Goal: Task Accomplishment & Management: Complete application form

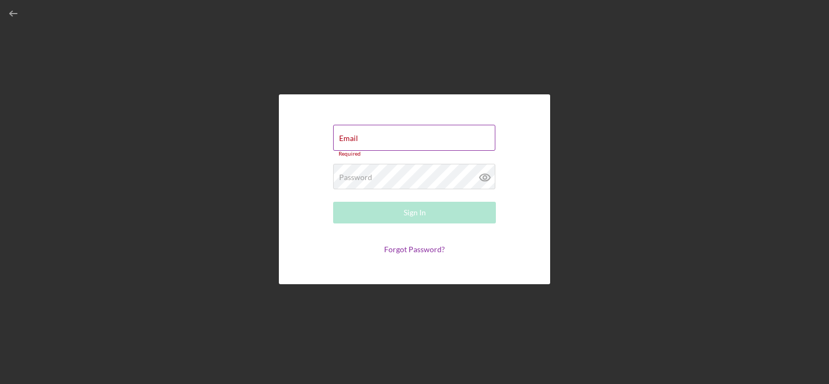
click at [382, 134] on div "Email Required" at bounding box center [414, 141] width 163 height 33
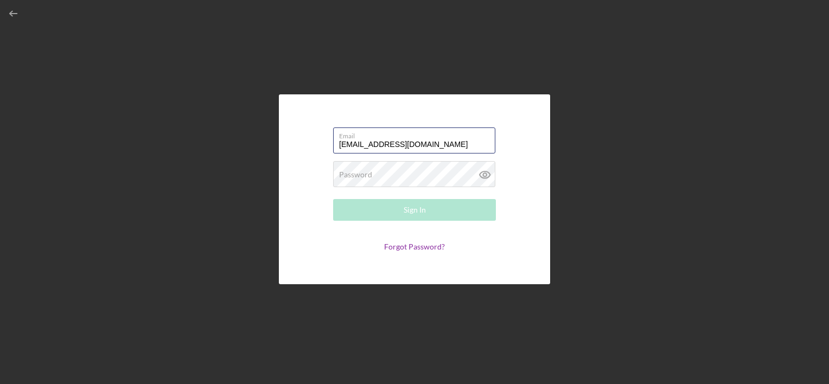
type input "[EMAIL_ADDRESS][DOMAIN_NAME]"
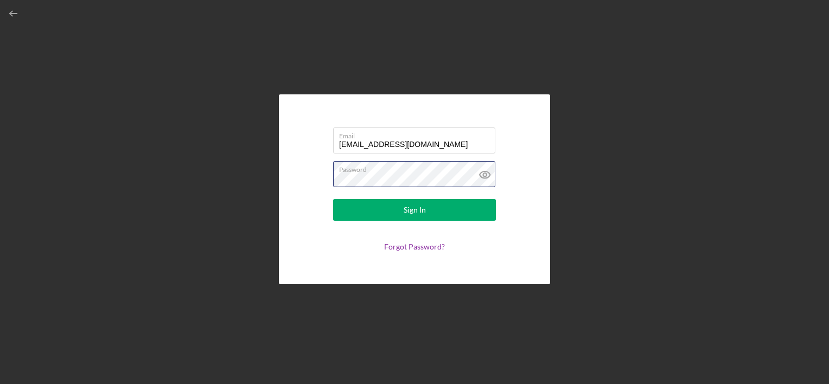
click at [333, 199] on button "Sign In" at bounding box center [414, 210] width 163 height 22
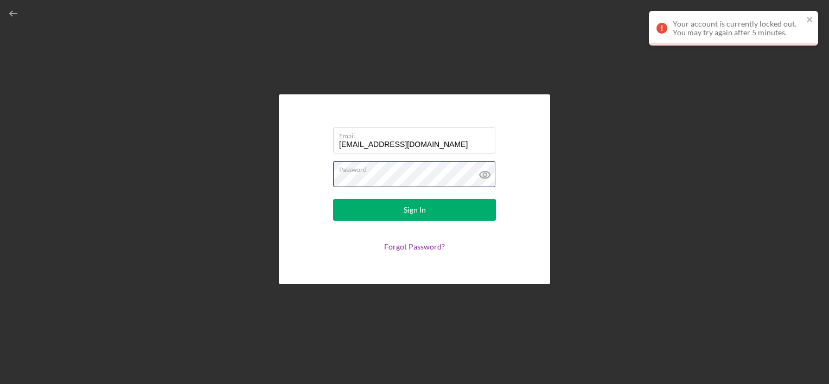
click at [317, 199] on form "Email [EMAIL_ADDRESS][DOMAIN_NAME] Password Sign In Forgot Password?" at bounding box center [414, 190] width 217 height 136
click at [409, 246] on link "Forgot Password?" at bounding box center [414, 246] width 61 height 9
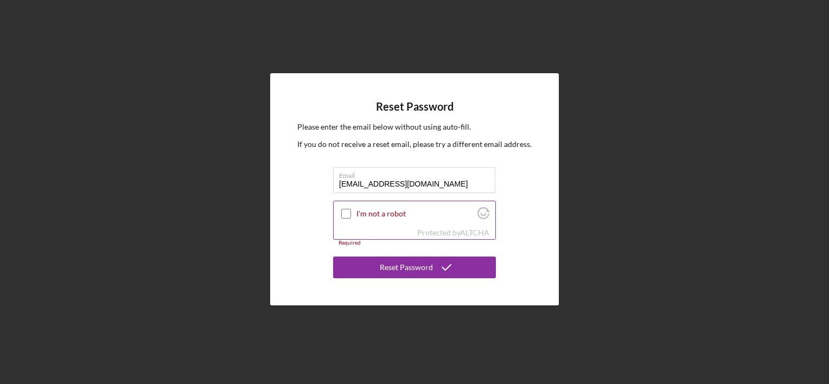
type input "[EMAIL_ADDRESS][DOMAIN_NAME]"
click at [342, 211] on input "I'm not a robot" at bounding box center [346, 214] width 10 height 10
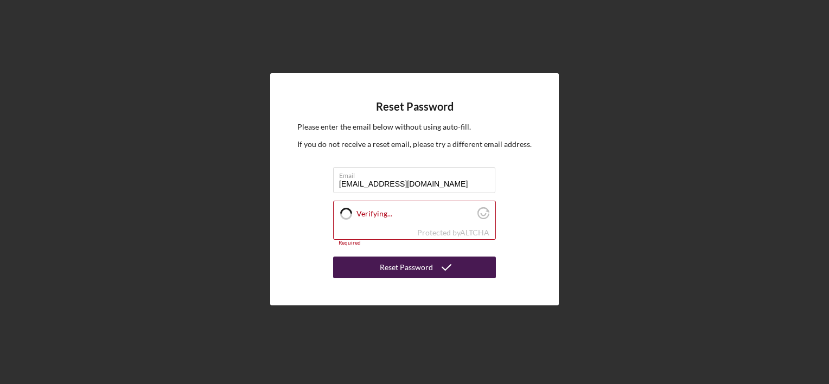
checkbox input "true"
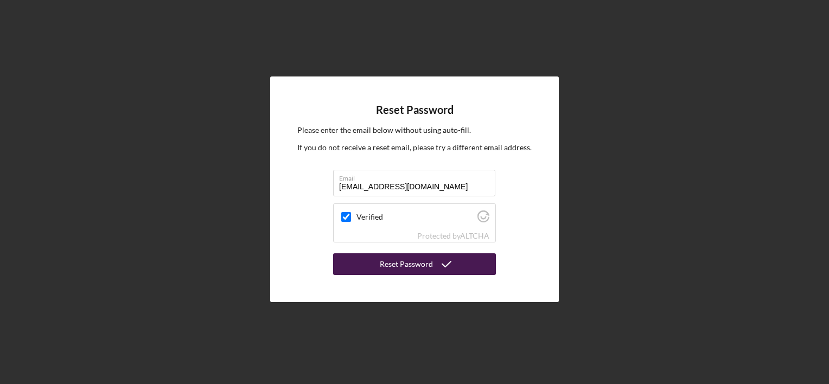
click at [378, 260] on button "Reset Password" at bounding box center [414, 264] width 163 height 22
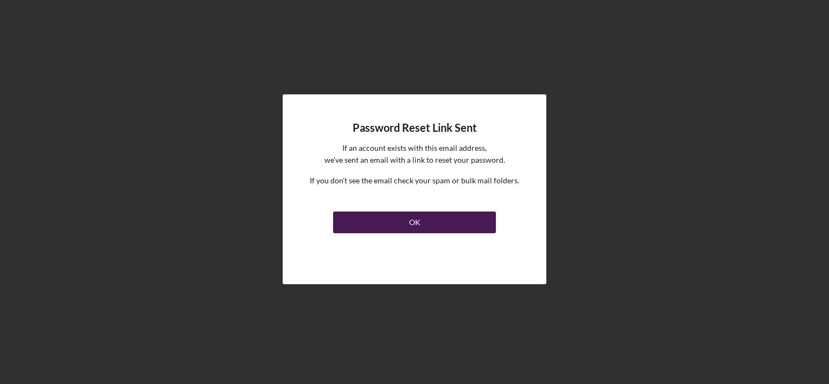
click at [412, 226] on div "OK" at bounding box center [414, 223] width 11 height 22
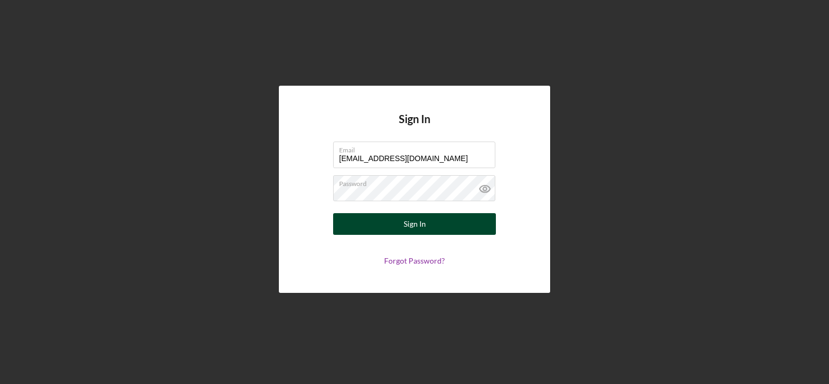
click at [430, 224] on button "Sign In" at bounding box center [414, 224] width 163 height 22
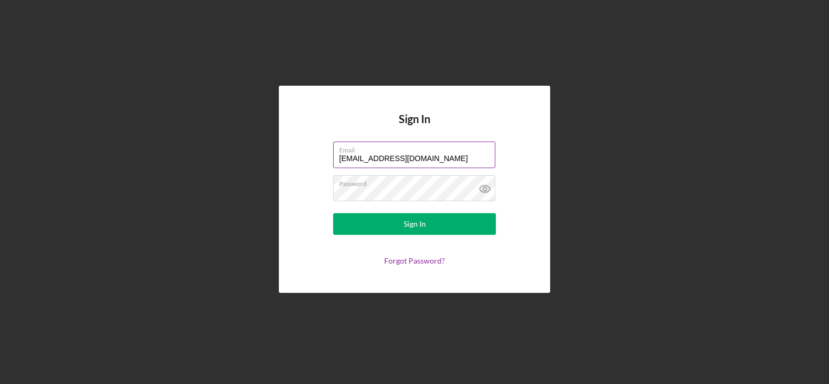
click at [462, 167] on input "[EMAIL_ADDRESS][DOMAIN_NAME]" at bounding box center [414, 155] width 162 height 26
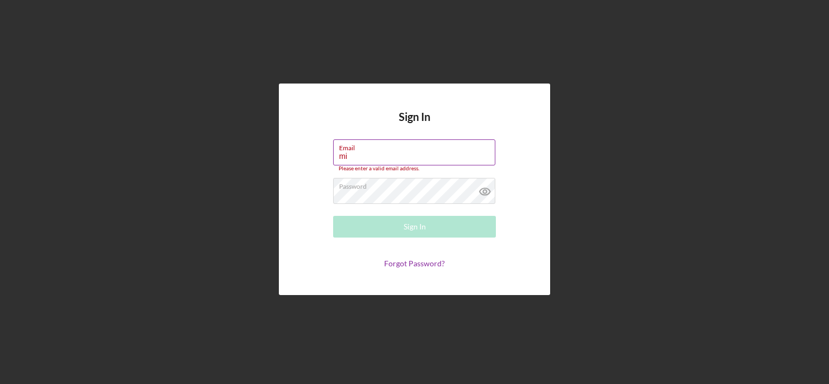
type input "m"
